Goal: Task Accomplishment & Management: Use online tool/utility

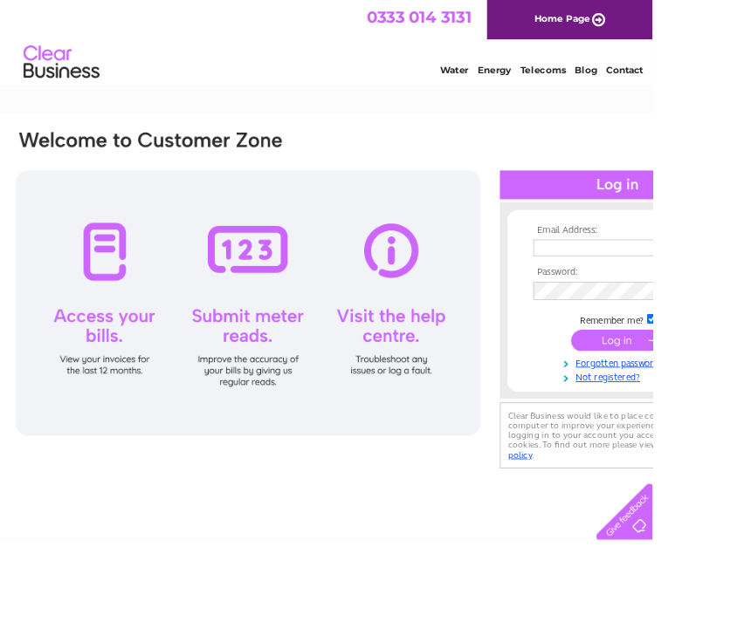
click at [657, 277] on input "text" at bounding box center [704, 285] width 180 height 19
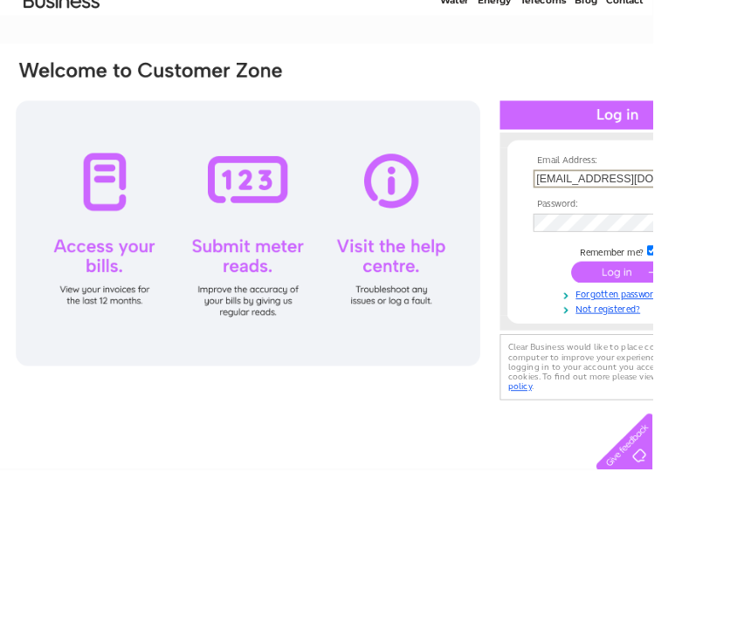
type input "johngray150@hotmail.com"
click at [724, 381] on input "submit" at bounding box center [710, 393] width 107 height 24
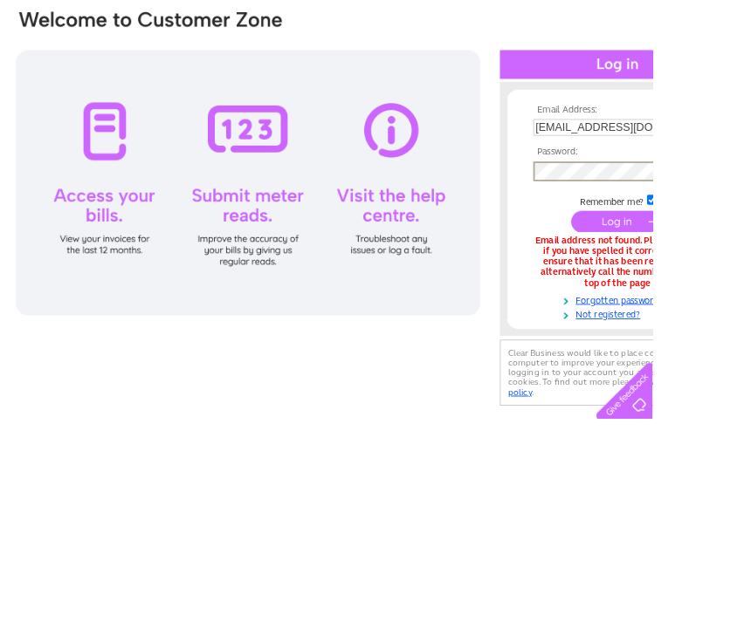
click at [710, 381] on input "submit" at bounding box center [710, 393] width 107 height 24
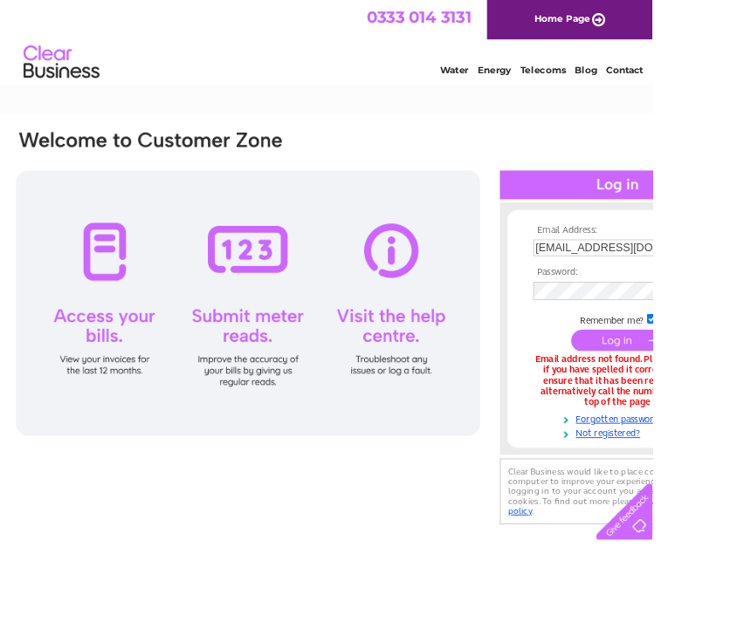
click at [750, 276] on input "johngray150@hotmail.com" at bounding box center [704, 285] width 180 height 19
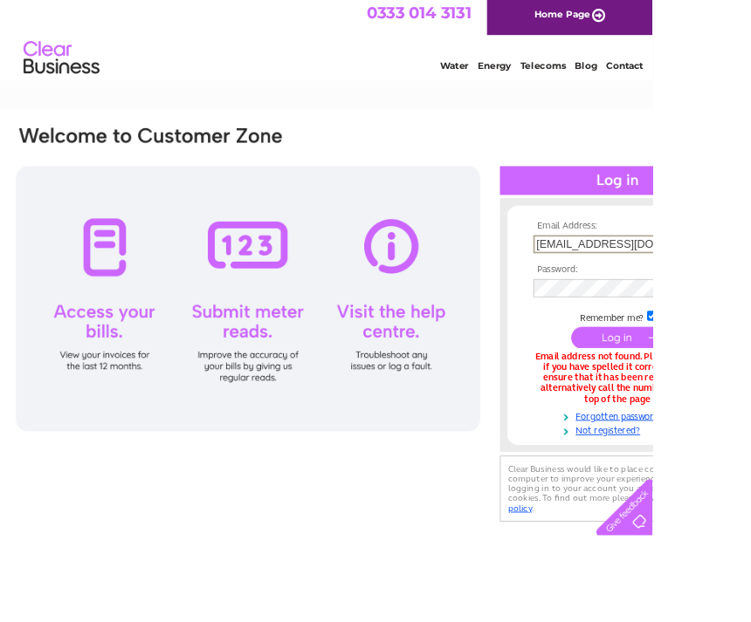
click at [750, 277] on input "[EMAIL_ADDRESS][DOMAIN_NAME]" at bounding box center [705, 286] width 182 height 21
type input "jo"
type input "J"
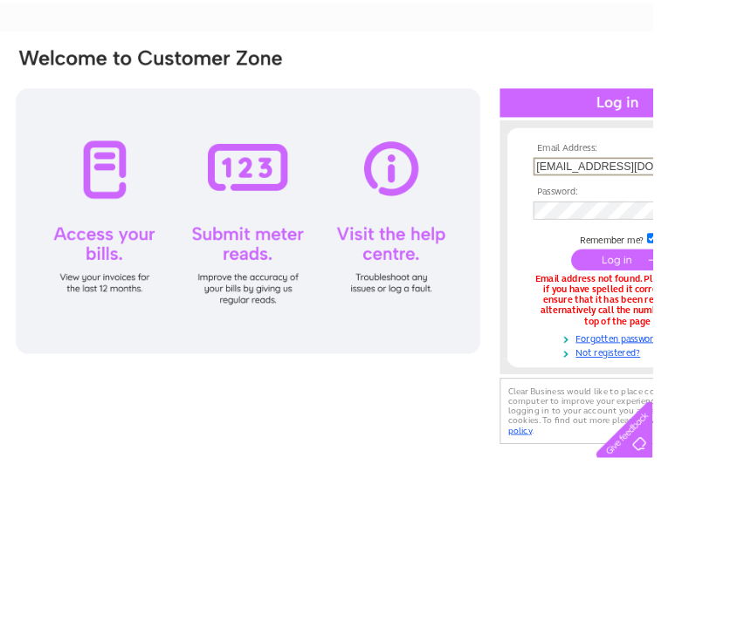
type input "Gray.j2@hotmail.com"
click at [710, 381] on input "submit" at bounding box center [710, 393] width 107 height 24
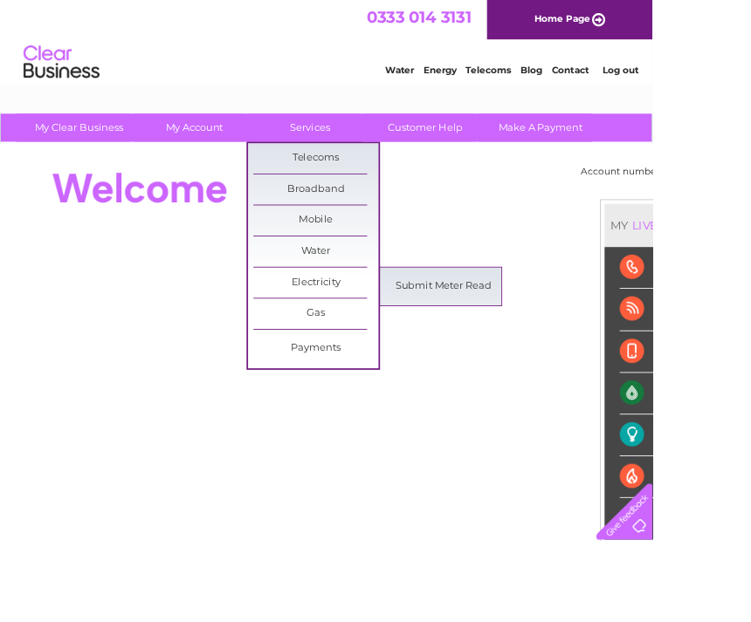
click at [511, 324] on link "Submit Meter Read" at bounding box center [510, 329] width 144 height 35
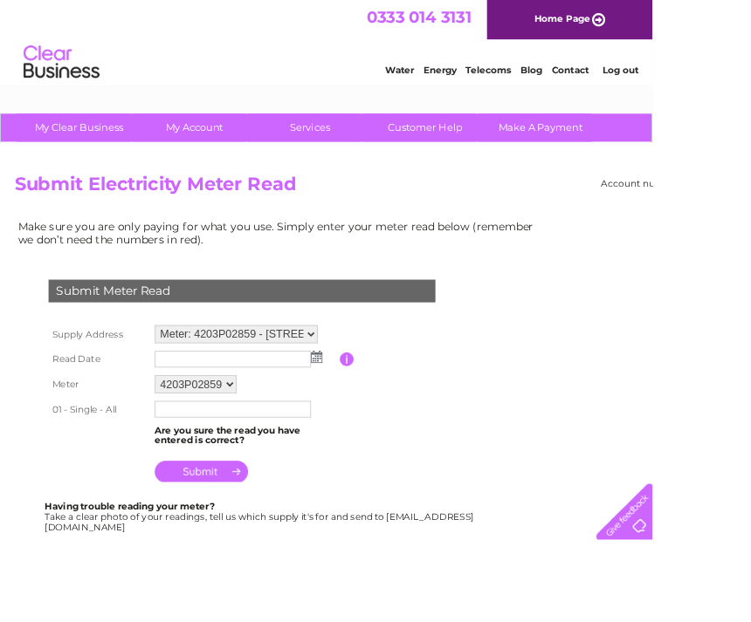
click at [370, 408] on img at bounding box center [364, 411] width 13 height 14
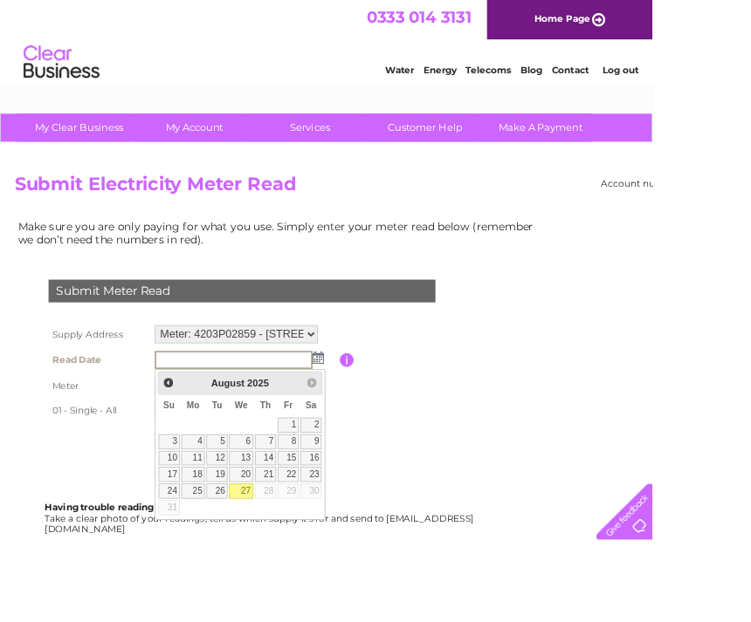
click at [282, 558] on link "27" at bounding box center [278, 565] width 28 height 17
type input "2025/08/27"
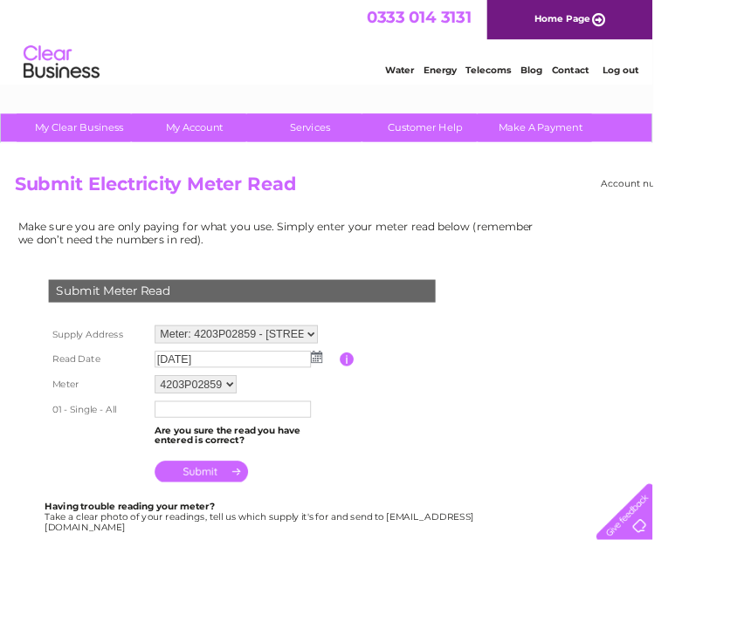
click at [211, 466] on input "text" at bounding box center [268, 471] width 180 height 19
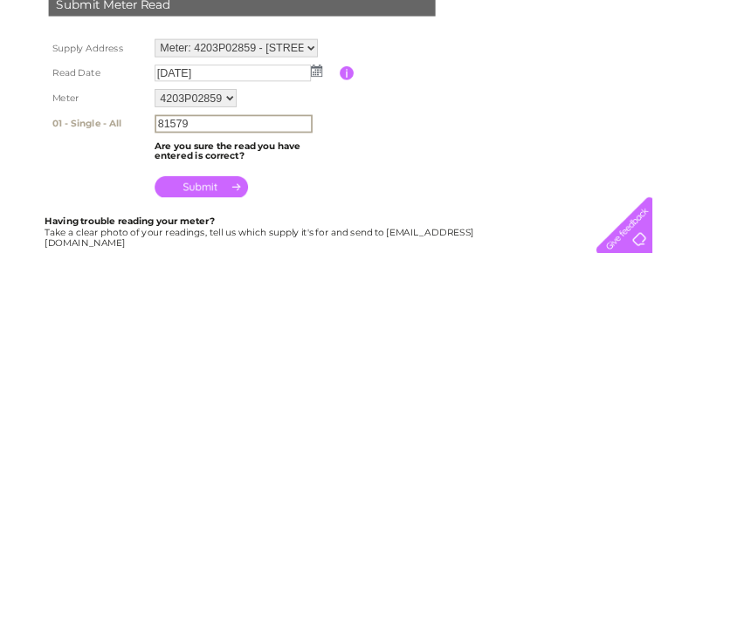
type input "81579"
click at [249, 532] on input "submit" at bounding box center [231, 544] width 107 height 24
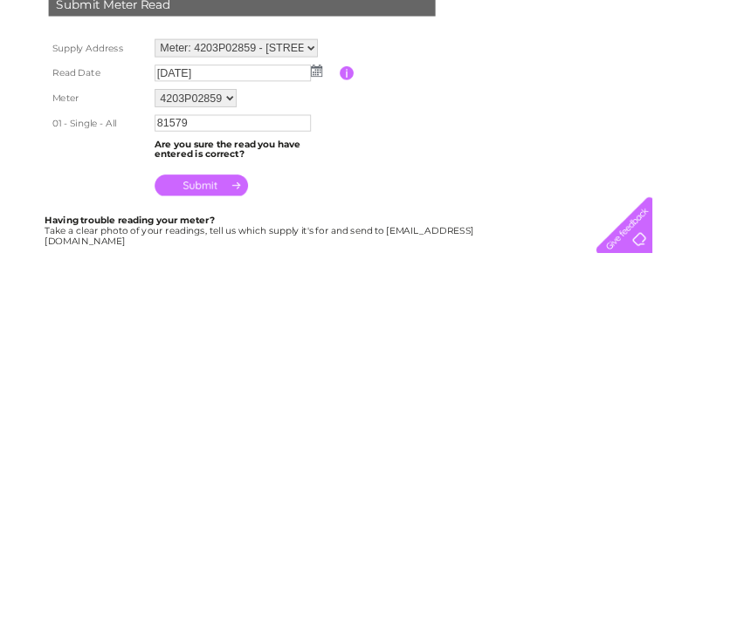
scroll to position [330, 0]
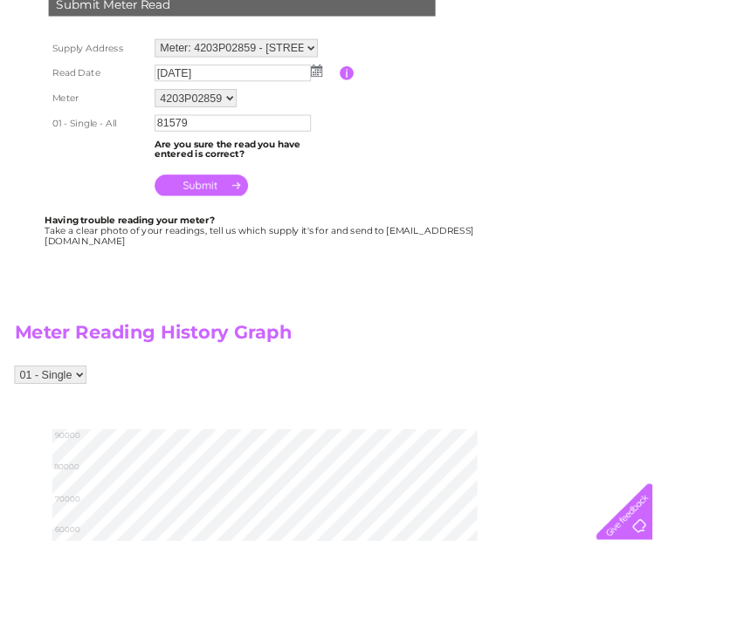
click at [245, 206] on input "submit" at bounding box center [231, 213] width 107 height 24
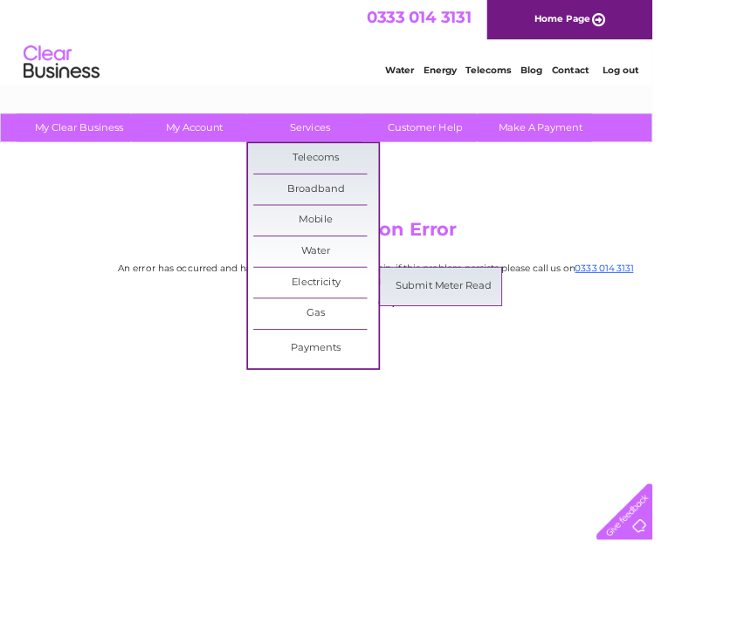
click at [515, 318] on link "Submit Meter Read" at bounding box center [510, 329] width 144 height 35
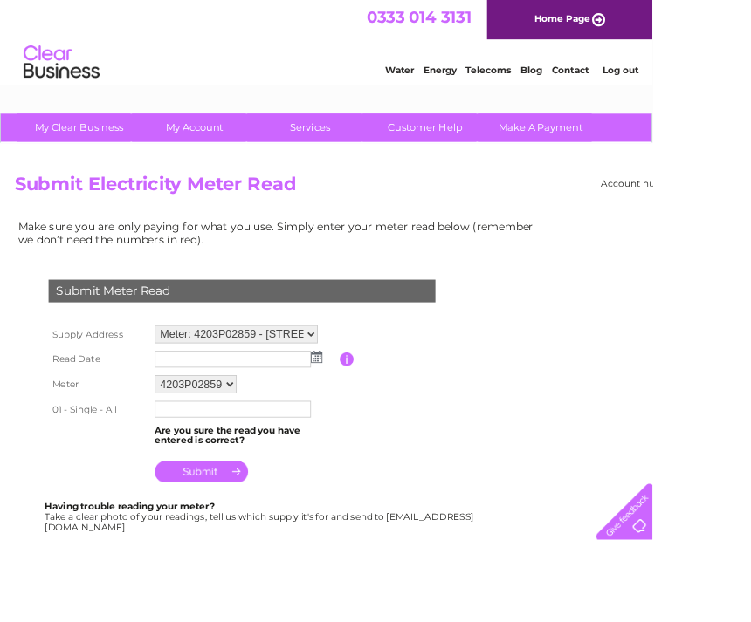
click at [367, 408] on img at bounding box center [364, 411] width 13 height 14
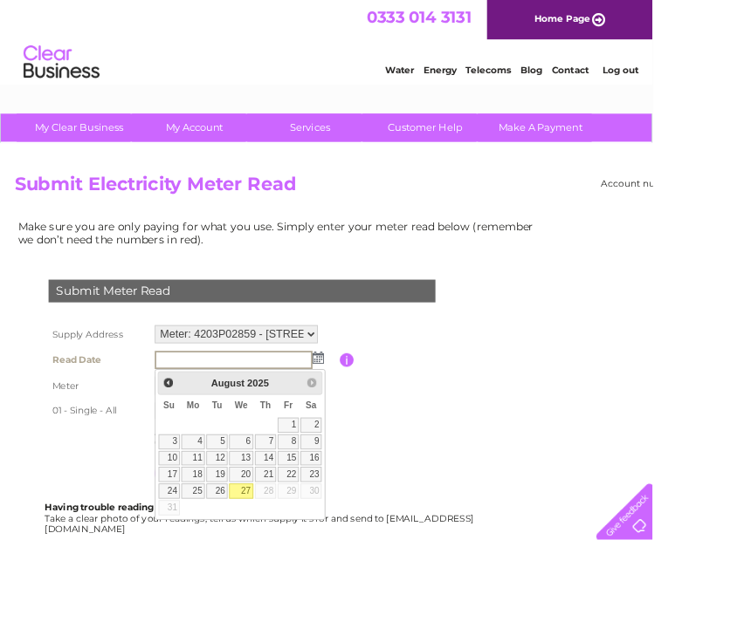
click at [286, 562] on link "27" at bounding box center [278, 565] width 28 height 17
type input "[DATE]"
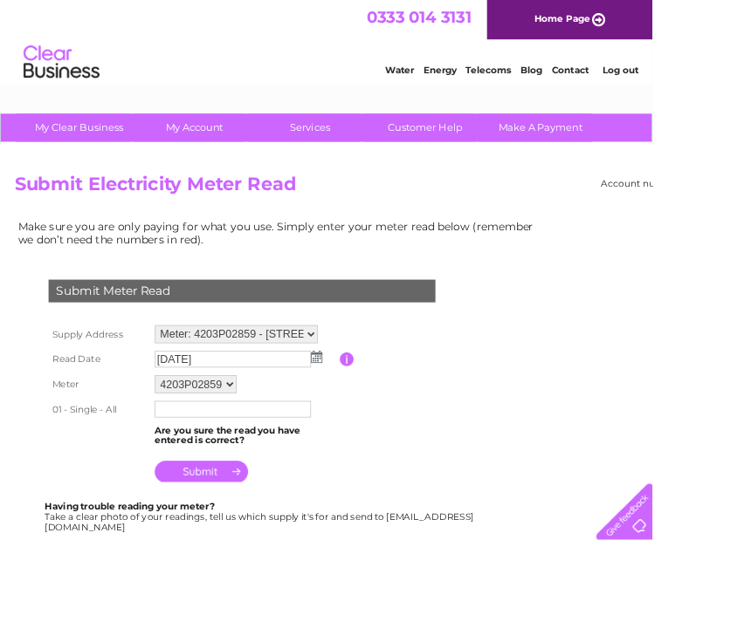
click at [210, 466] on input "text" at bounding box center [268, 471] width 180 height 19
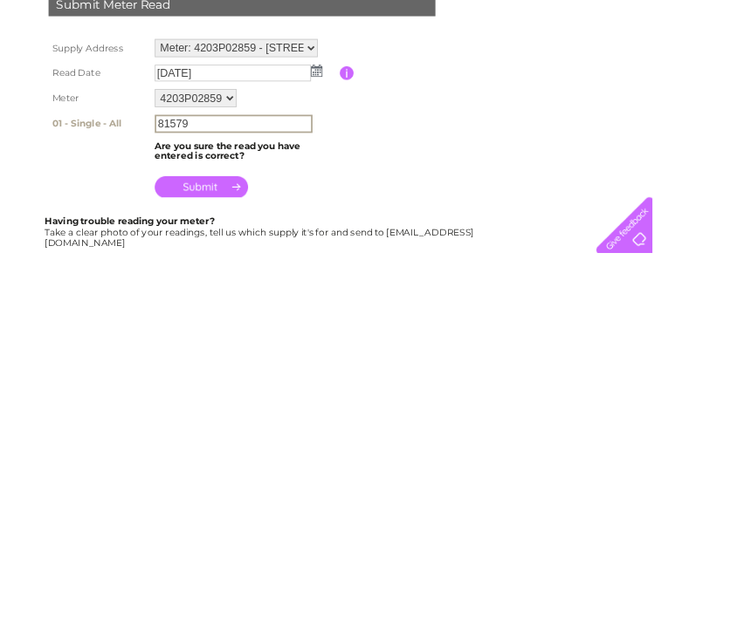
type input "81579"
click at [235, 532] on input "submit" at bounding box center [231, 544] width 107 height 24
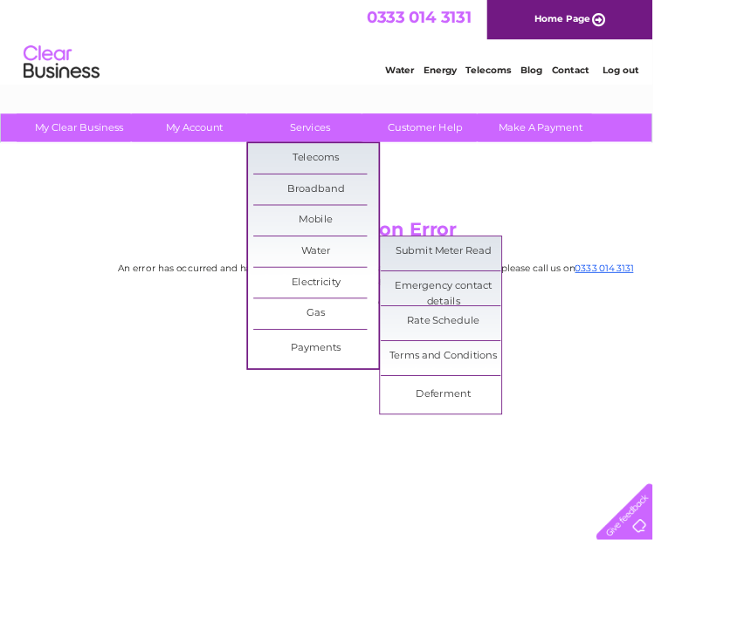
click at [519, 281] on link "Submit Meter Read" at bounding box center [510, 289] width 144 height 35
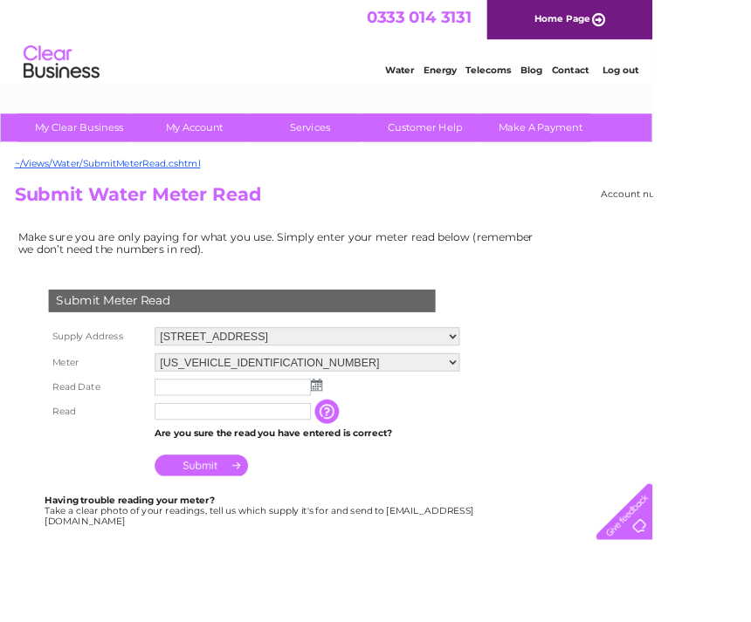
click at [359, 428] on select "[US_VEHICLE_IDENTIFICATION_NUMBER]" at bounding box center [353, 417] width 351 height 21
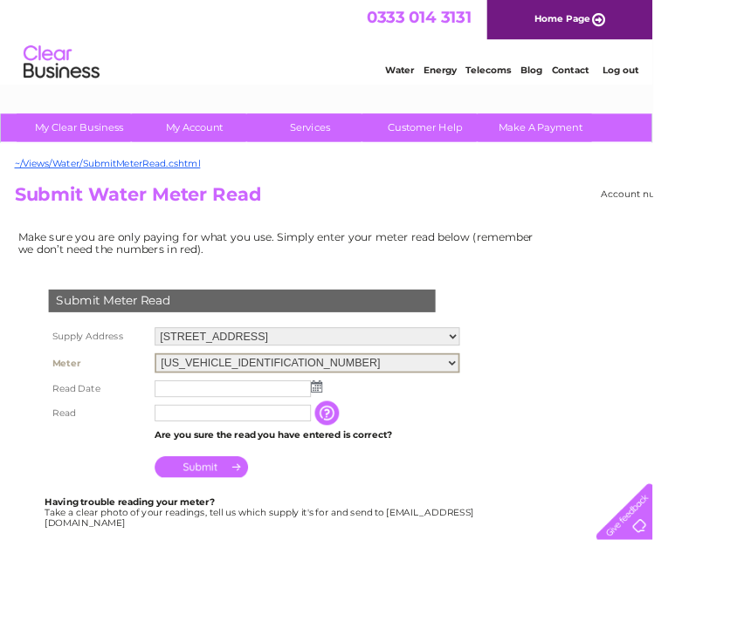
click at [361, 438] on img at bounding box center [364, 445] width 13 height 14
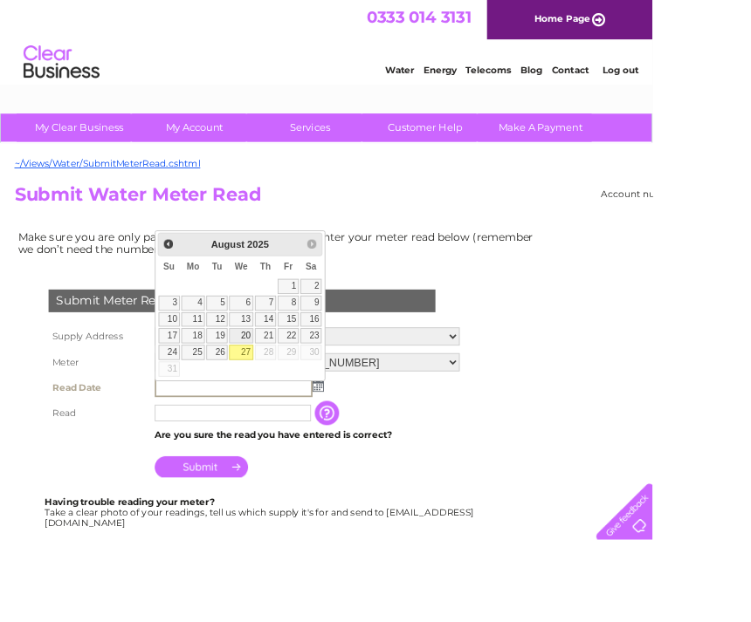
click at [281, 394] on link "20" at bounding box center [278, 386] width 28 height 17
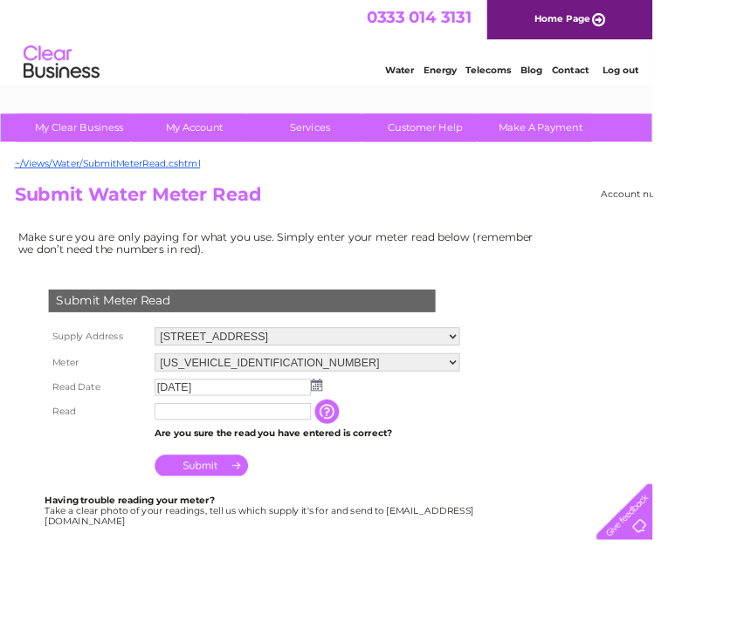
click at [353, 428] on select "06ELSTER11A157080" at bounding box center [353, 417] width 351 height 21
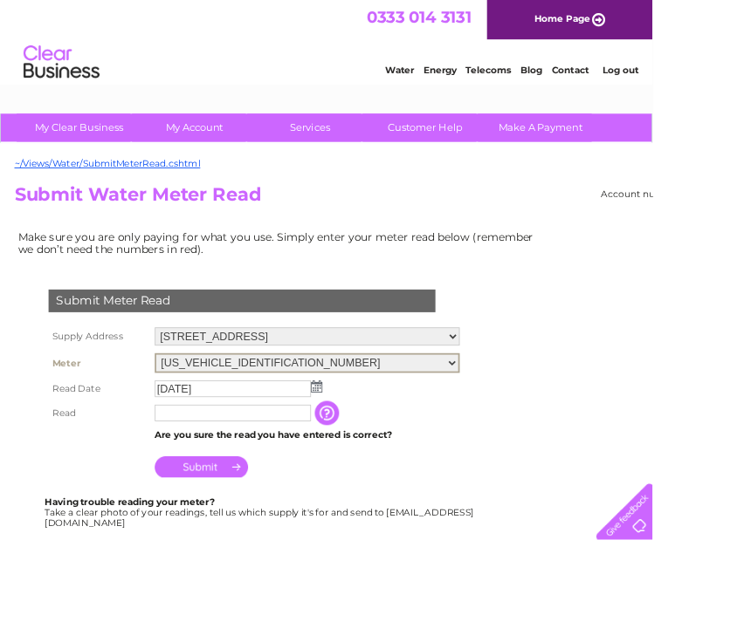
click at [470, 471] on td "The reading you have just taken from your water meter. Our records indicate you…" at bounding box center [464, 476] width 140 height 28
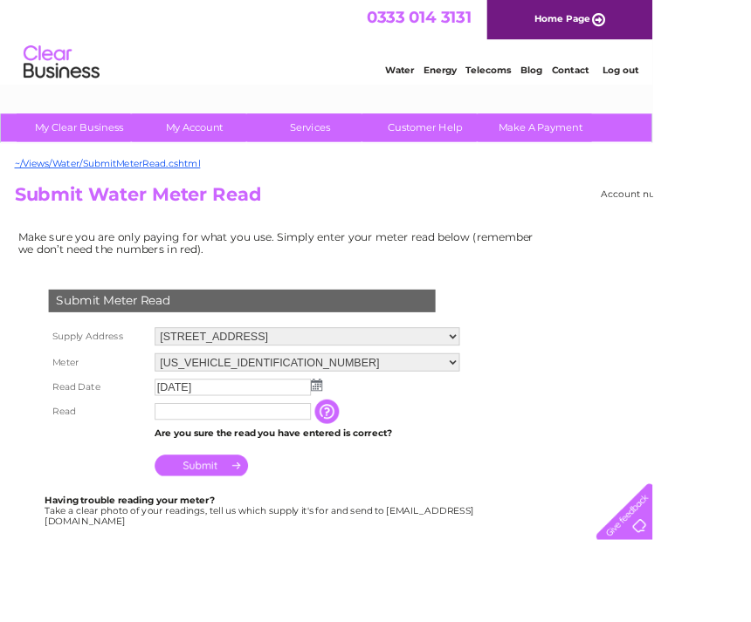
click at [360, 440] on img at bounding box center [364, 443] width 13 height 14
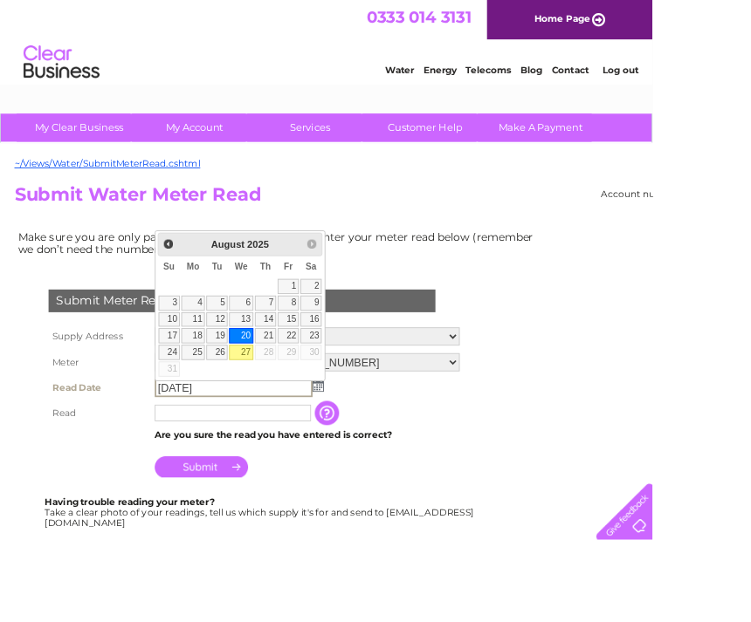
click at [281, 405] on link "27" at bounding box center [278, 405] width 28 height 17
type input "2025/08/27"
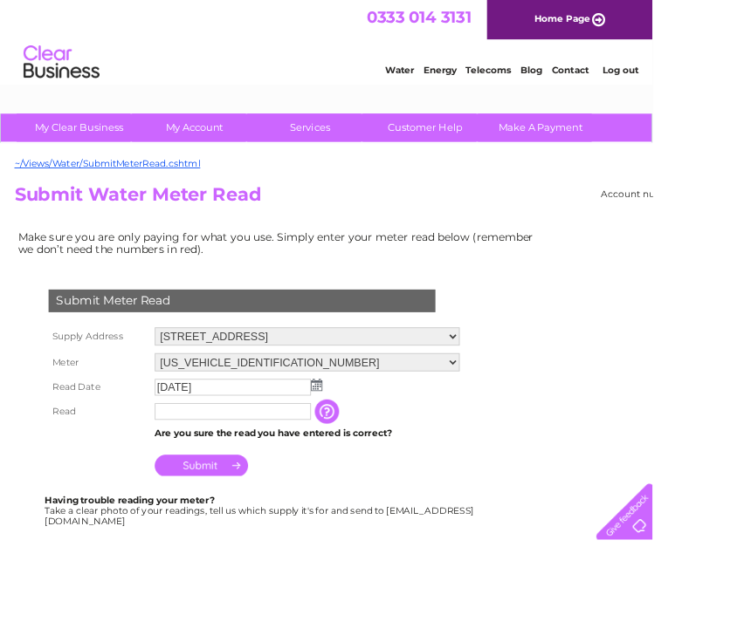
click at [240, 471] on input "text" at bounding box center [268, 473] width 180 height 19
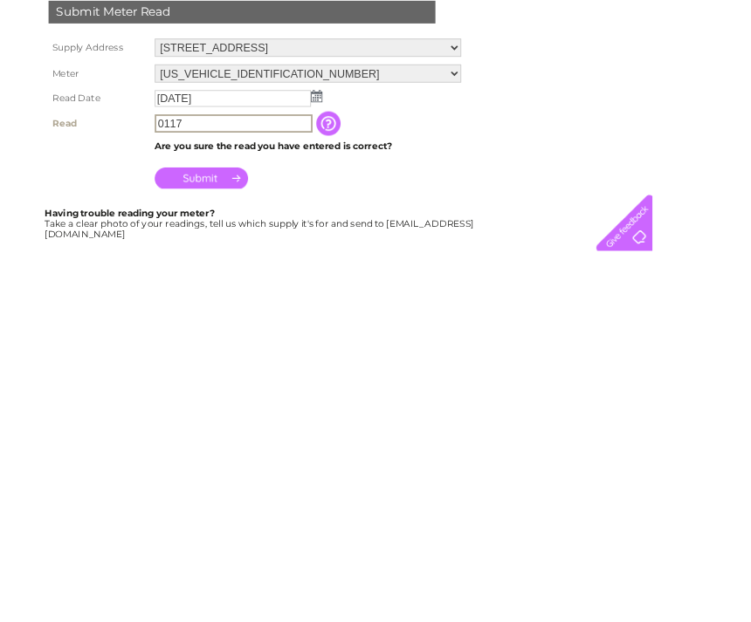
type input "0117"
click at [232, 525] on input "Submit" at bounding box center [231, 537] width 107 height 24
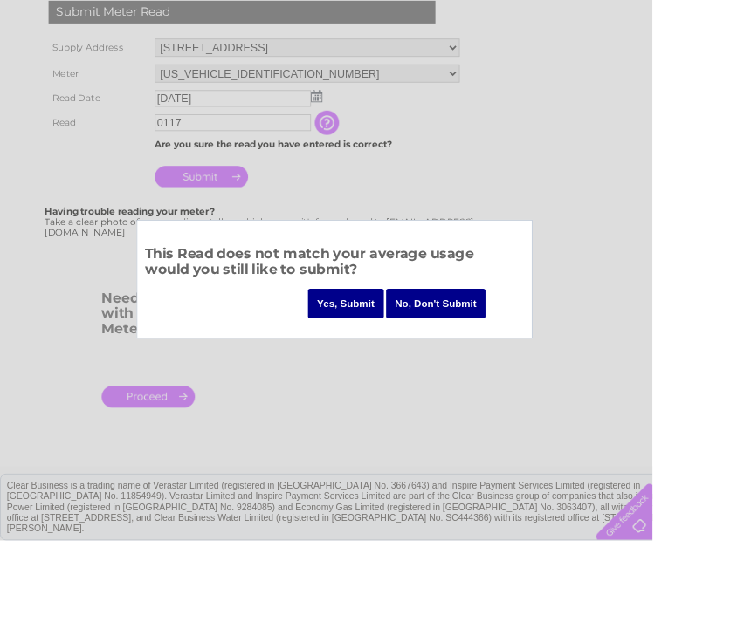
click at [390, 337] on input "Yes, Submit" at bounding box center [397, 350] width 87 height 34
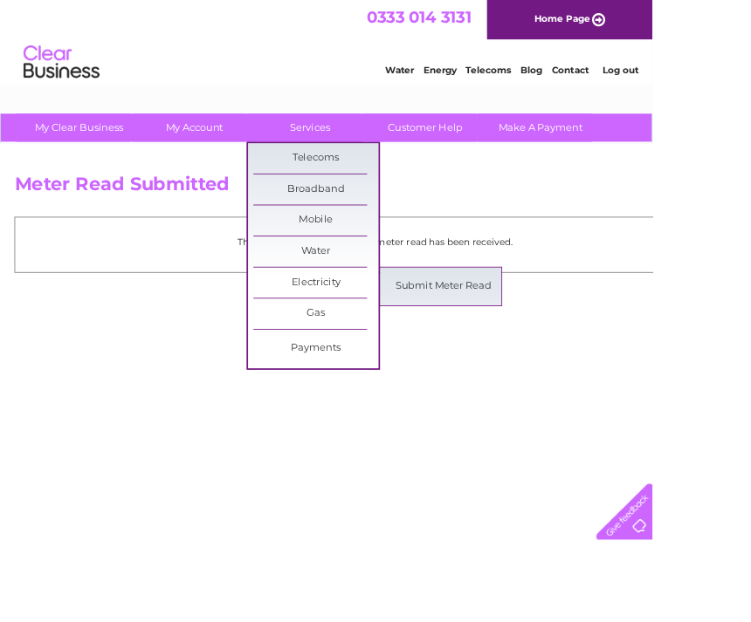
click at [515, 314] on link "Submit Meter Read" at bounding box center [510, 329] width 144 height 35
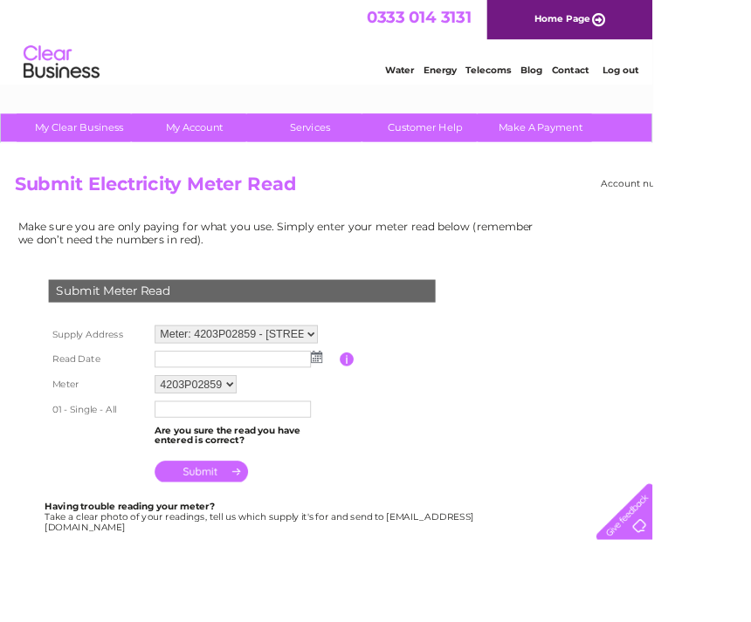
click at [360, 404] on img at bounding box center [364, 411] width 13 height 14
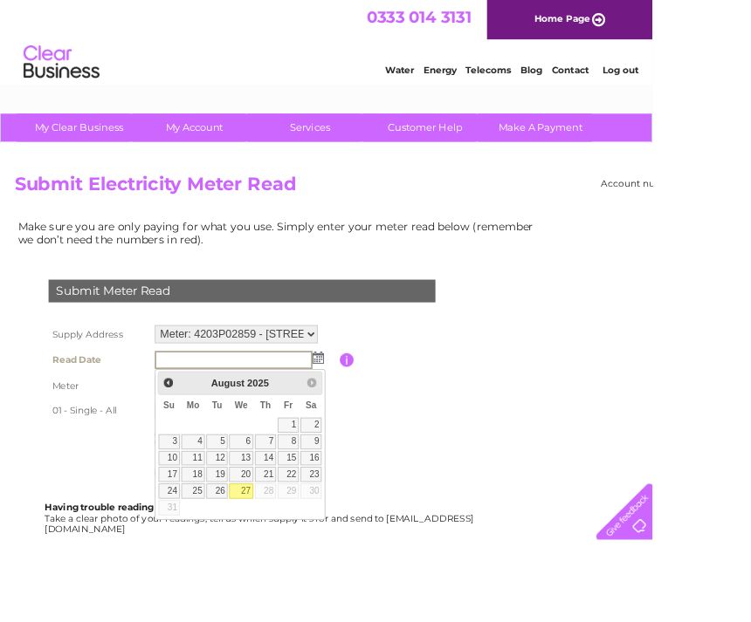
click at [283, 557] on link "27" at bounding box center [278, 565] width 28 height 17
type input "[DATE]"
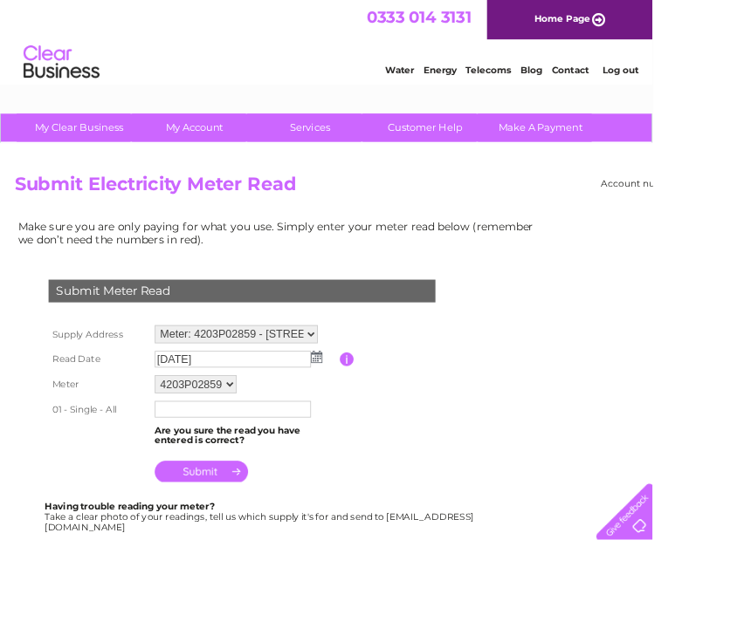
click at [224, 468] on input "text" at bounding box center [268, 471] width 180 height 19
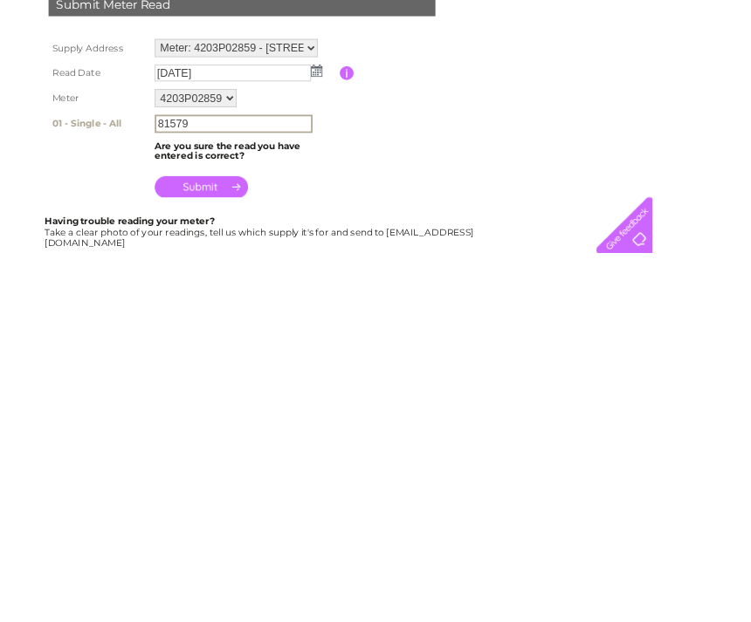
type input "81579"
click at [238, 532] on input "submit" at bounding box center [231, 544] width 107 height 24
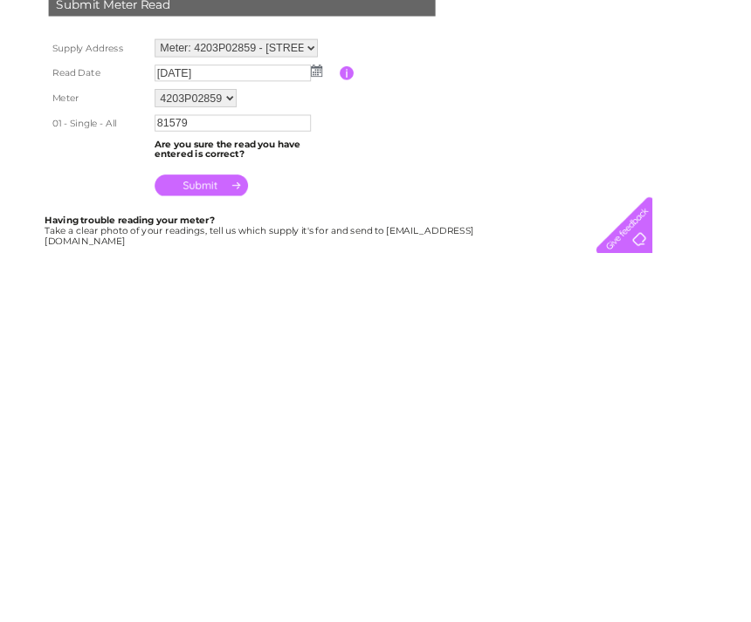
scroll to position [330, 0]
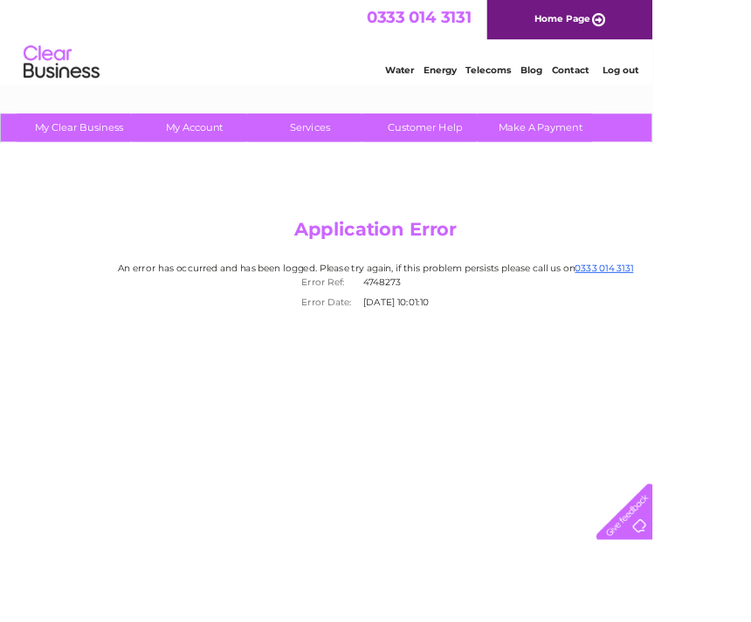
click at [714, 71] on li "Log out" at bounding box center [714, 81] width 52 height 22
click at [723, 82] on link "Log out" at bounding box center [713, 80] width 41 height 13
